Goal: Information Seeking & Learning: Learn about a topic

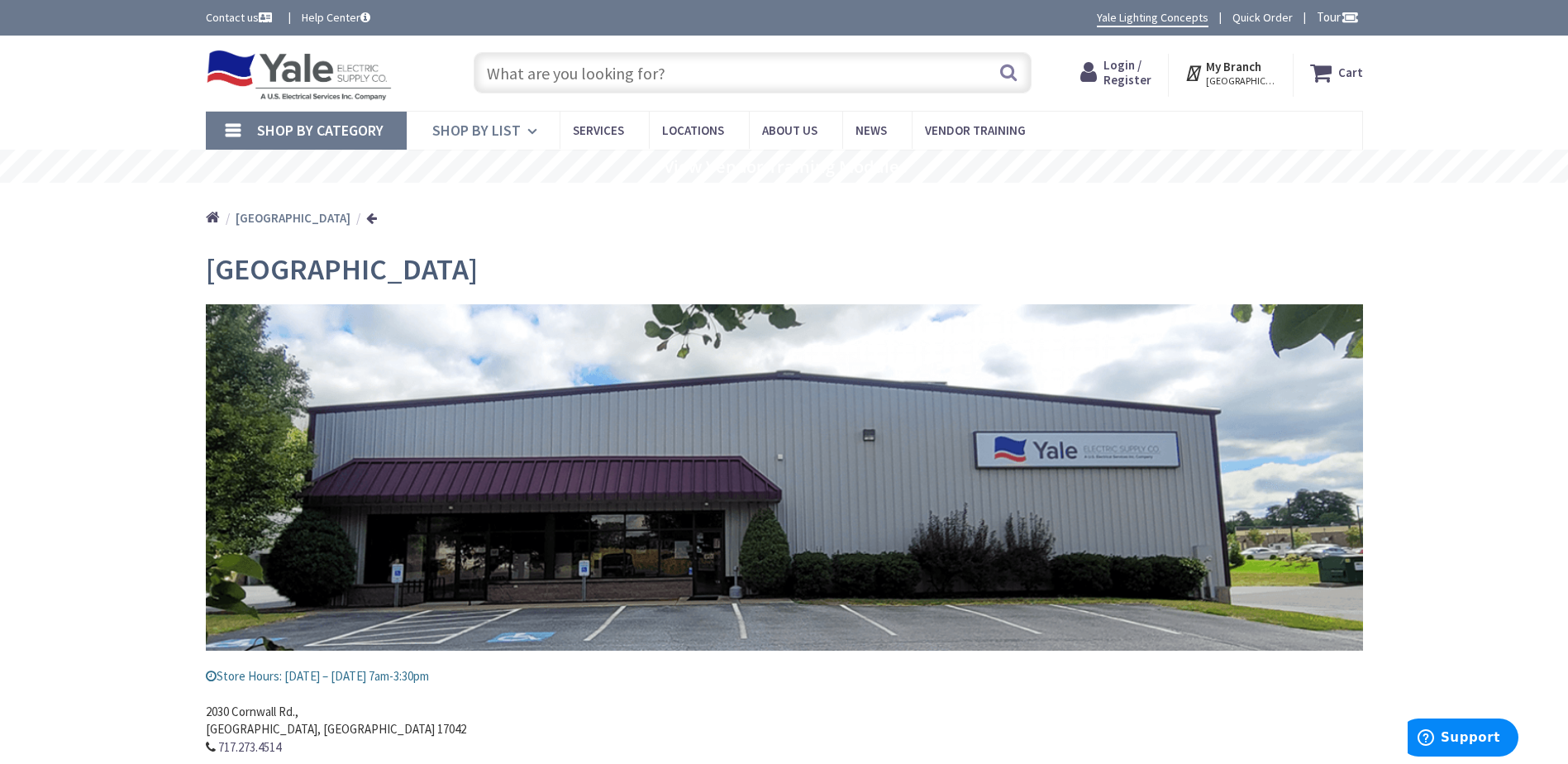
click at [527, 125] on icon at bounding box center [534, 131] width 15 height 37
click at [589, 130] on span "Services" at bounding box center [598, 129] width 51 height 15
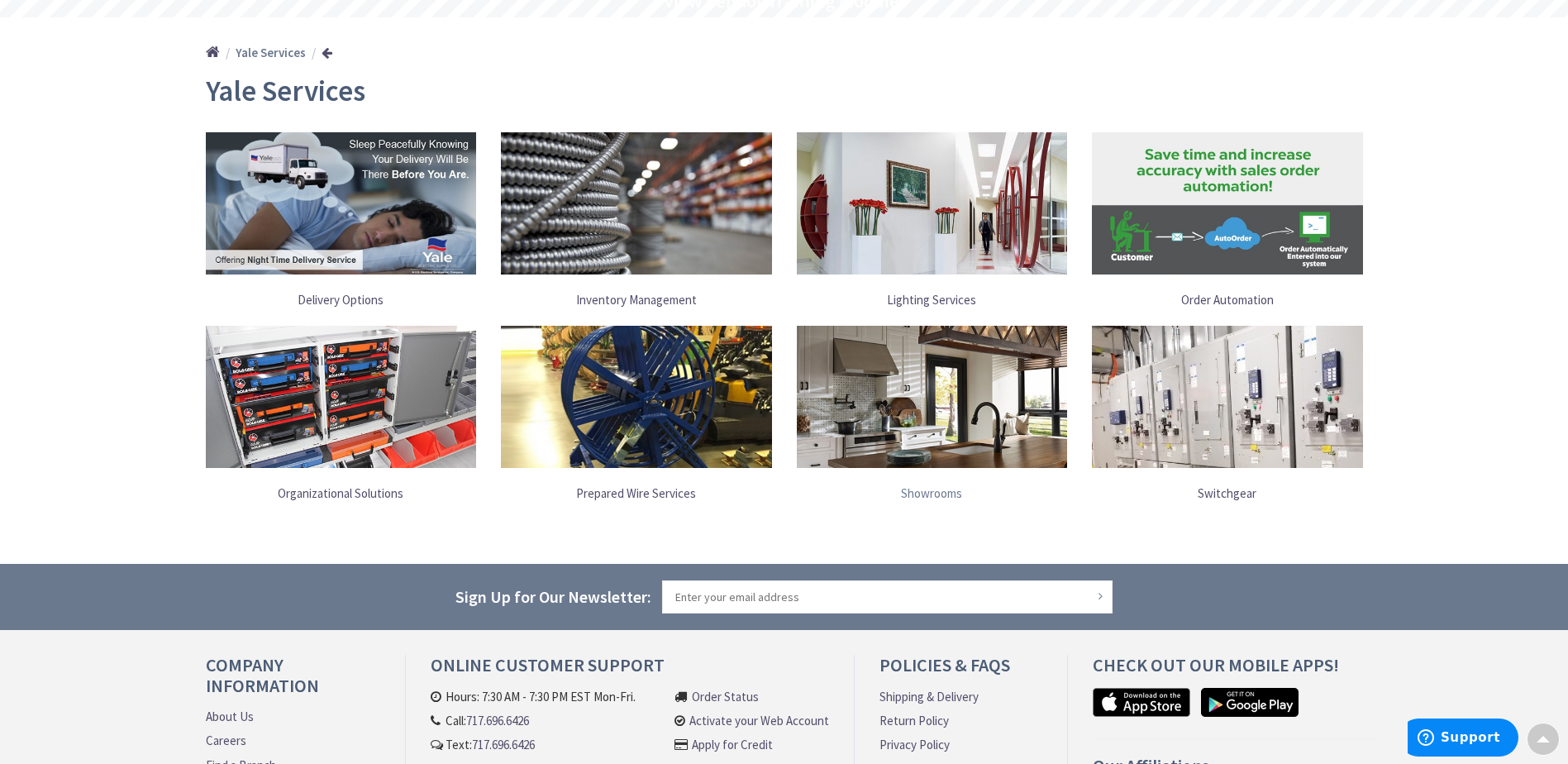
scroll to position [83, 0]
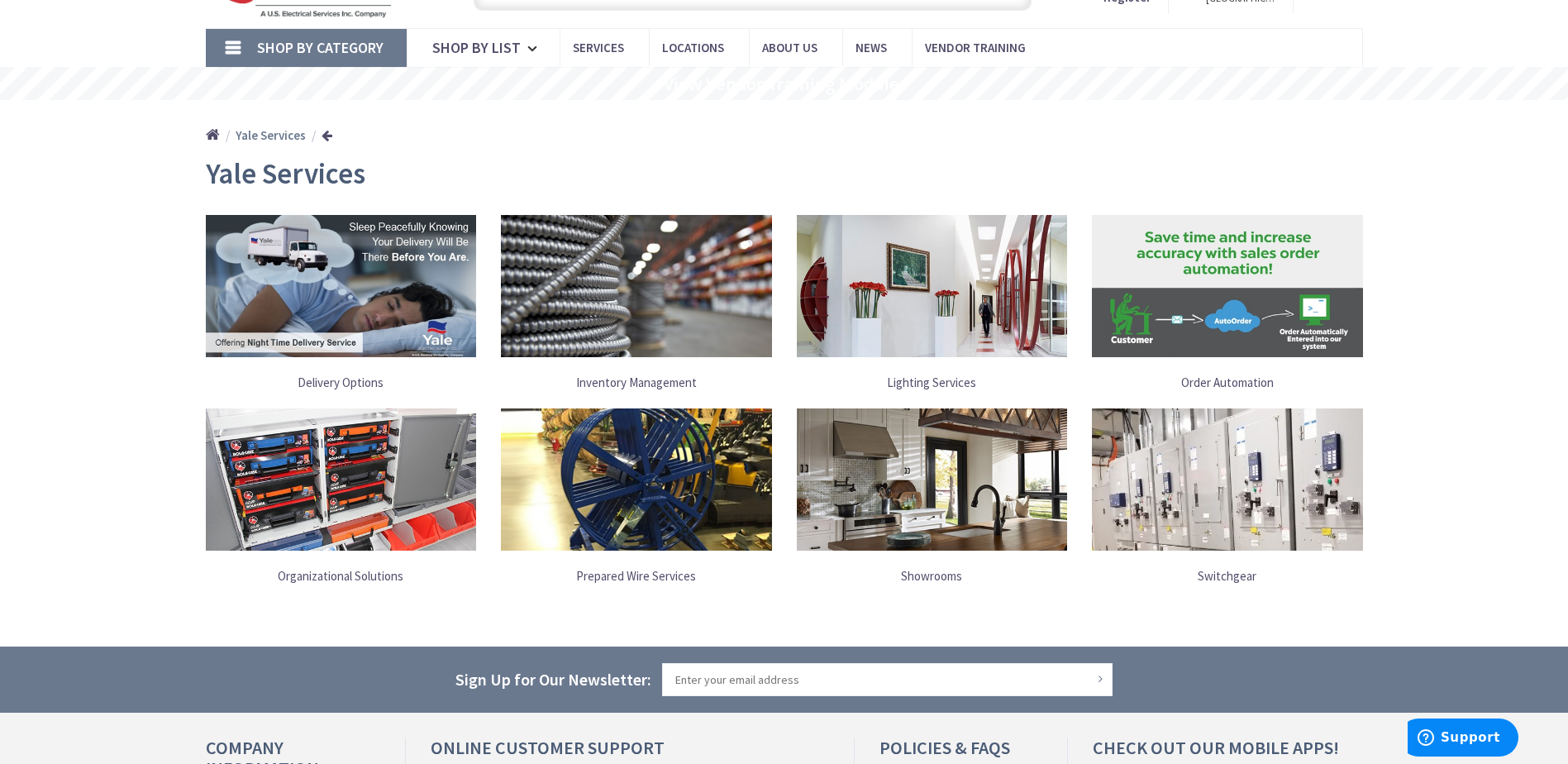
click at [932, 317] on img at bounding box center [932, 285] width 271 height 142
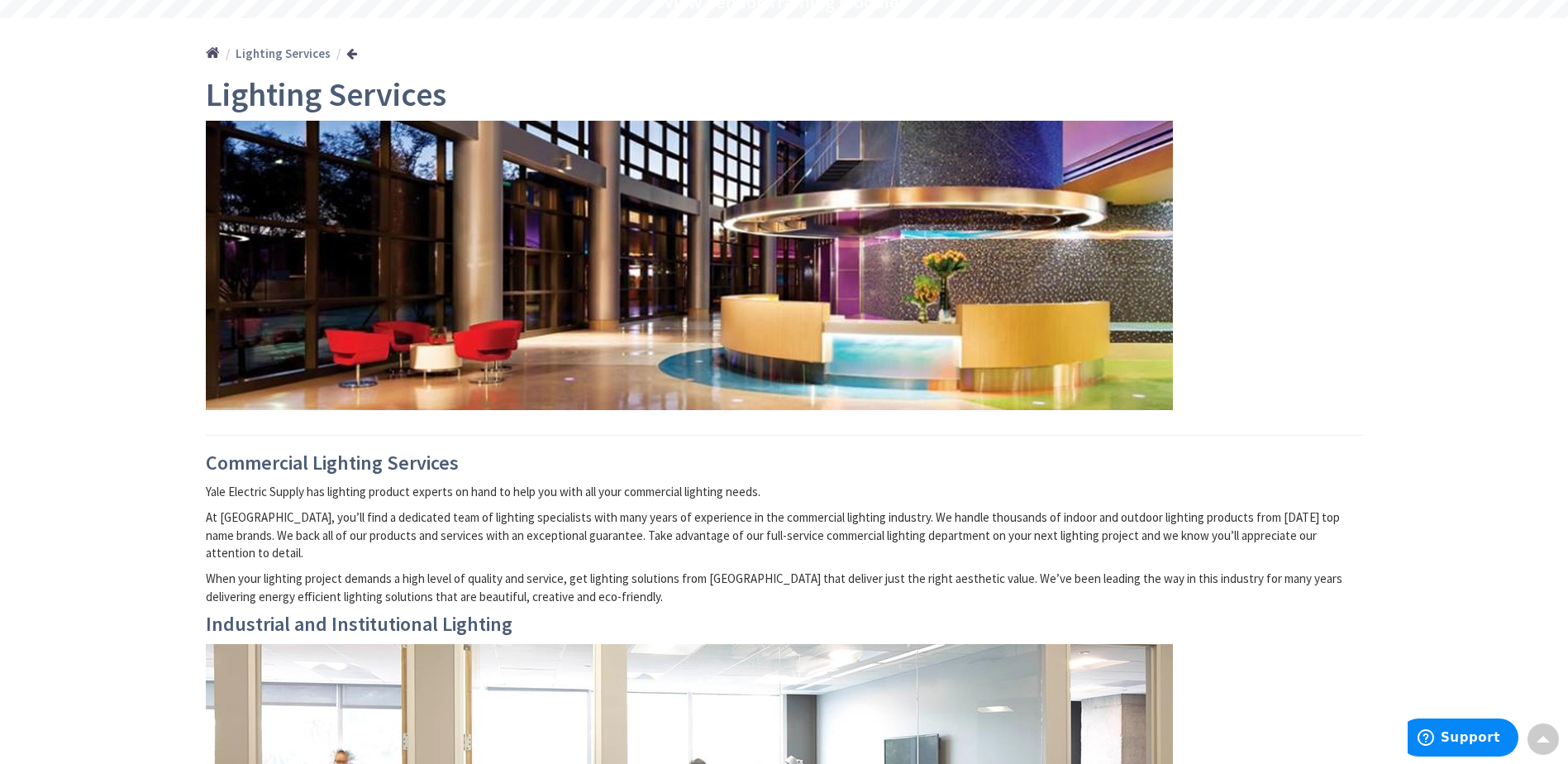
scroll to position [144, 0]
